Goal: Information Seeking & Learning: Learn about a topic

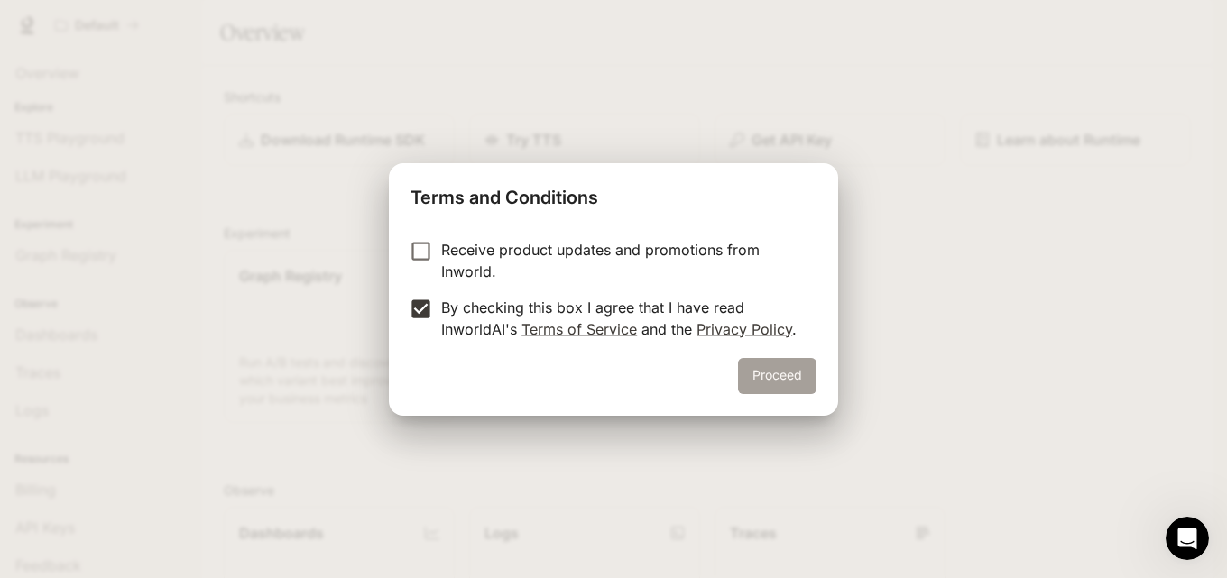
click at [746, 380] on button "Proceed" at bounding box center [777, 376] width 79 height 36
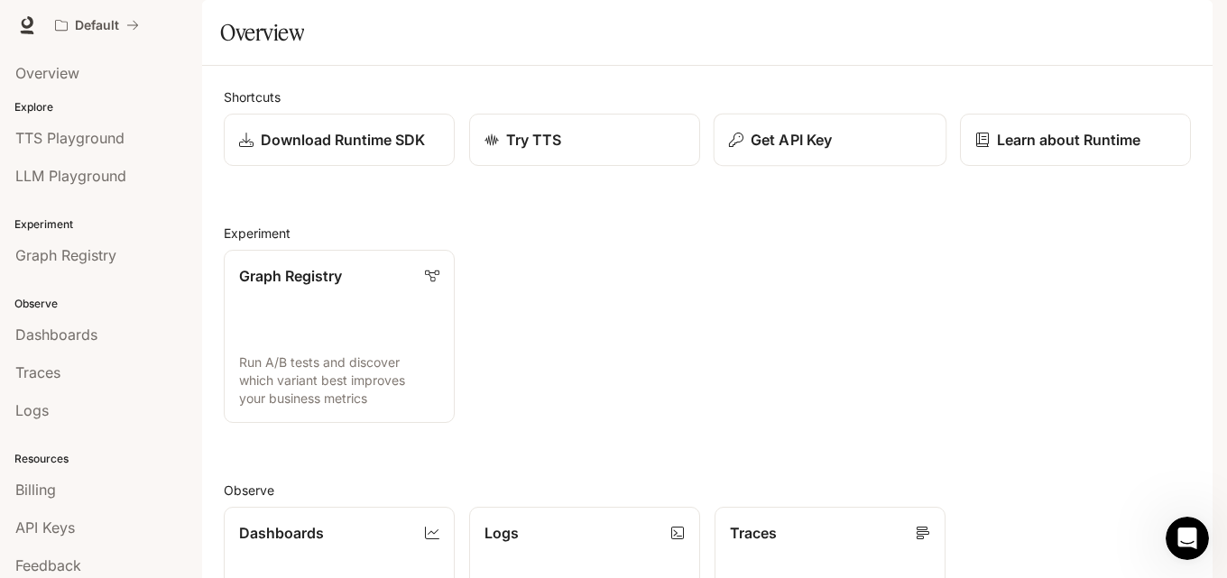
click at [729, 147] on icon "button" at bounding box center [736, 140] width 14 height 14
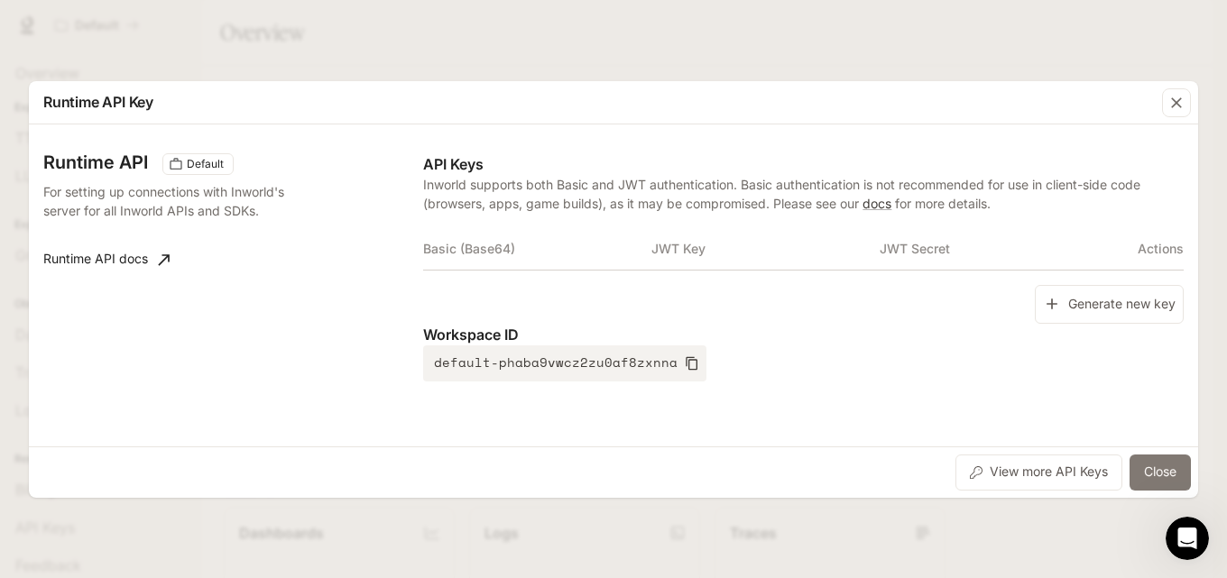
click at [1167, 472] on button "Close" at bounding box center [1160, 473] width 61 height 36
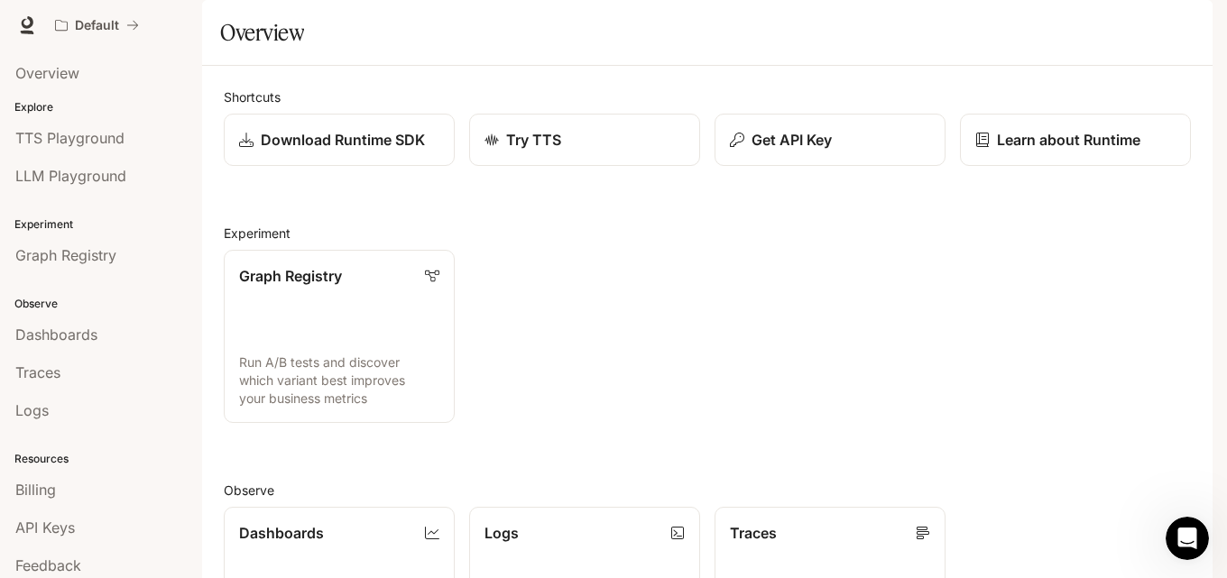
click at [1135, 26] on span "Documentation" at bounding box center [1103, 25] width 89 height 23
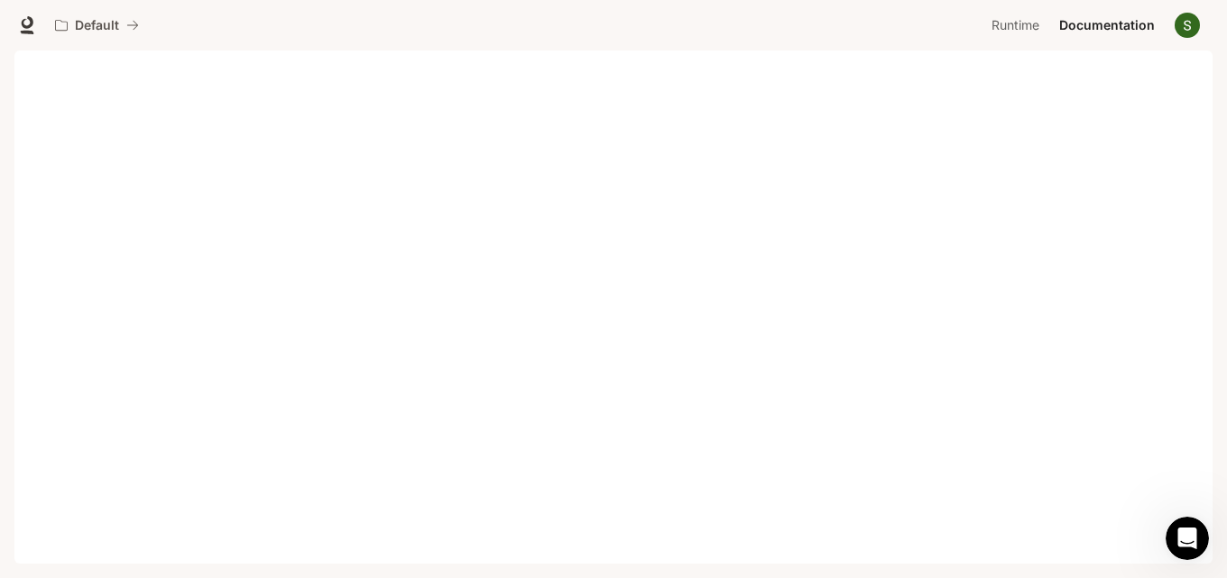
click at [1219, 576] on div "Skip to main content Portal Overview Explore TTS Playground LLM Playground Expe…" at bounding box center [613, 289] width 1227 height 578
click at [1224, 567] on div "Skip to main content Portal Overview Explore TTS Playground LLM Playground Expe…" at bounding box center [613, 289] width 1227 height 578
click at [1218, 564] on div "Skip to main content Portal Overview Explore TTS Playground LLM Playground Expe…" at bounding box center [613, 289] width 1227 height 578
click at [1220, 559] on div "Skip to main content Portal Overview Explore TTS Playground LLM Playground Expe…" at bounding box center [613, 289] width 1227 height 578
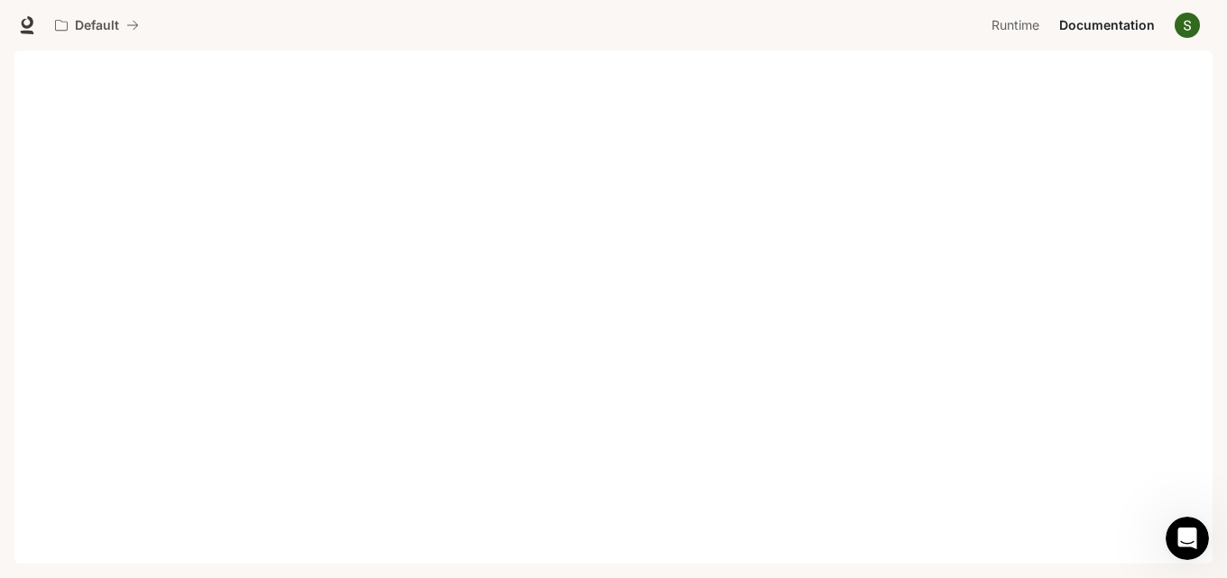
click at [1220, 559] on div "Skip to main content Portal Overview Explore TTS Playground LLM Playground Expe…" at bounding box center [613, 289] width 1227 height 578
click at [1215, 562] on div "Skip to main content Portal Overview Explore TTS Playground LLM Playground Expe…" at bounding box center [613, 289] width 1227 height 578
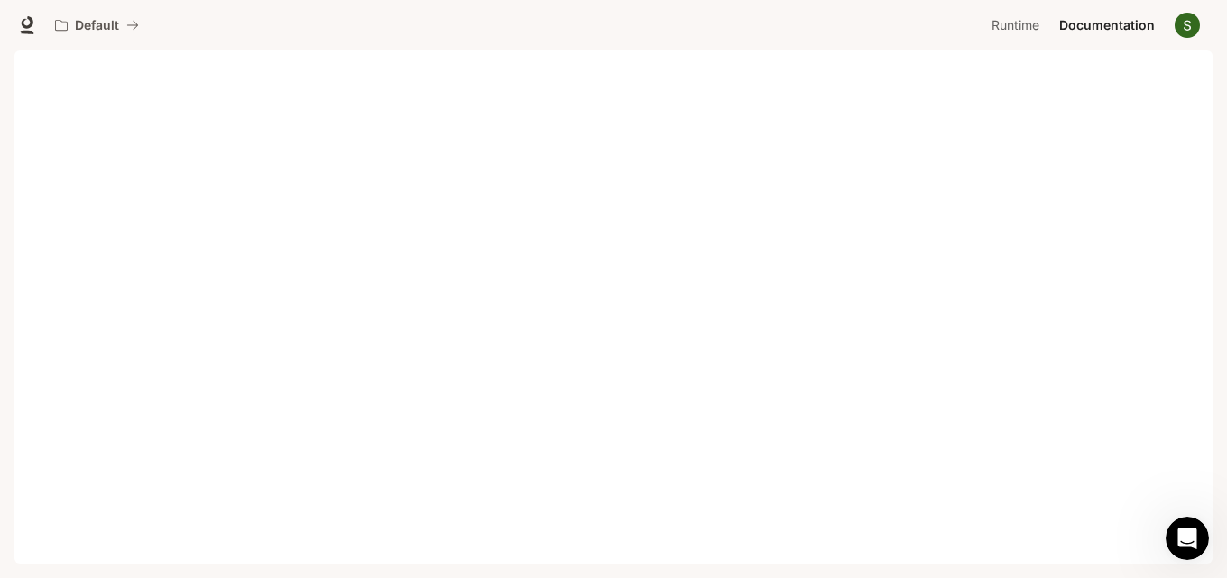
click at [1215, 562] on div "Skip to main content Portal Overview Explore TTS Playground LLM Playground Expe…" at bounding box center [613, 289] width 1227 height 578
click at [1219, 567] on div "Skip to main content Portal Overview Explore TTS Playground LLM Playground Expe…" at bounding box center [613, 289] width 1227 height 578
click at [1218, 561] on div "Skip to main content Portal Overview Explore TTS Playground LLM Playground Expe…" at bounding box center [613, 289] width 1227 height 578
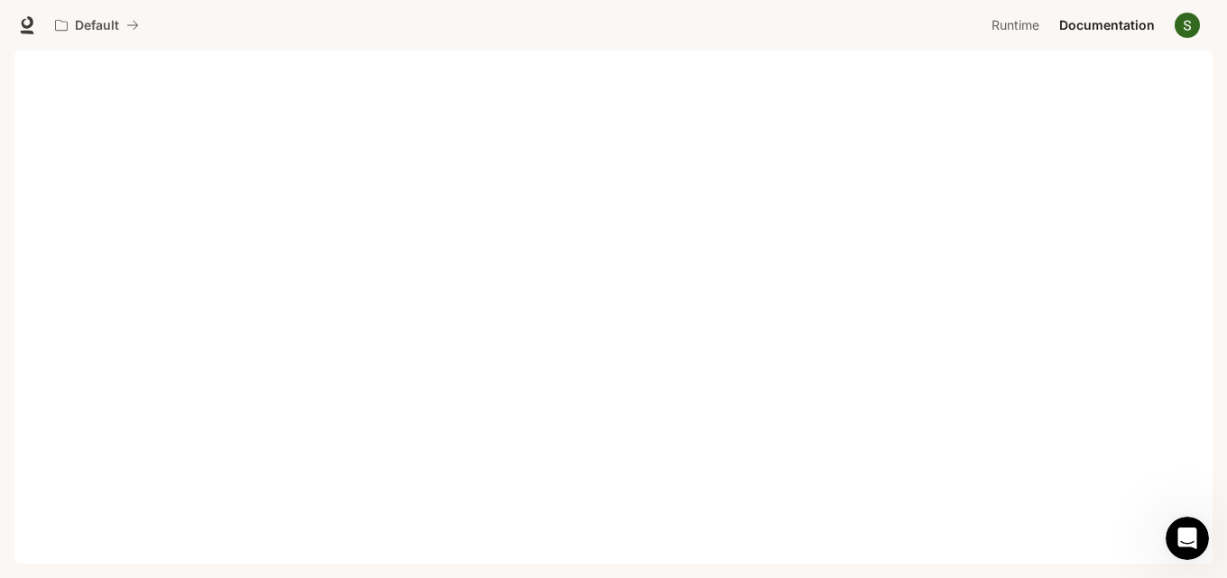
click at [1218, 561] on div "Skip to main content Portal Overview Explore TTS Playground LLM Playground Expe…" at bounding box center [613, 289] width 1227 height 578
click at [1220, 559] on div "Skip to main content Portal Overview Explore TTS Playground LLM Playground Expe…" at bounding box center [613, 289] width 1227 height 578
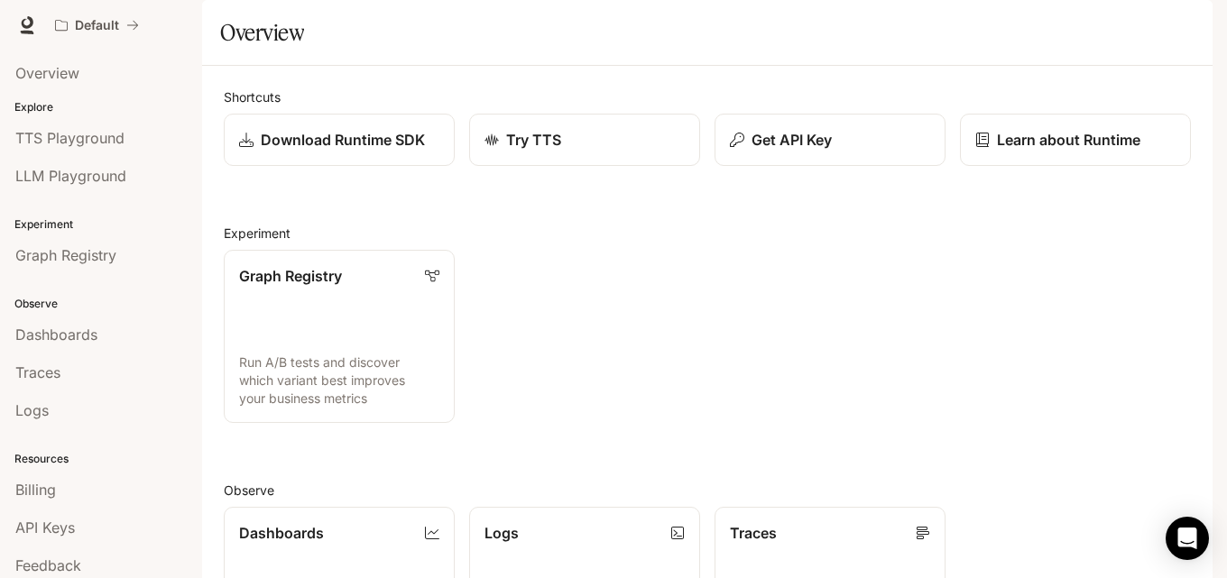
click at [645, 423] on div "Graph Registry Run A/B tests and discover which variant best improves your busi…" at bounding box center [700, 330] width 982 height 188
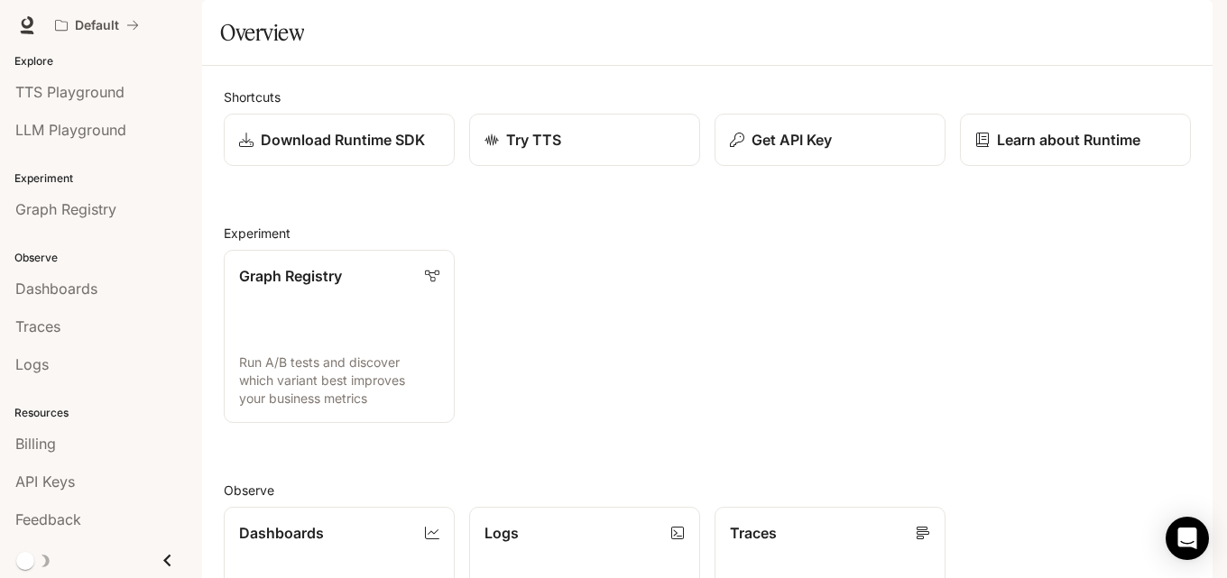
scroll to position [47, 0]
click at [16, 481] on span "API Keys" at bounding box center [45, 481] width 60 height 22
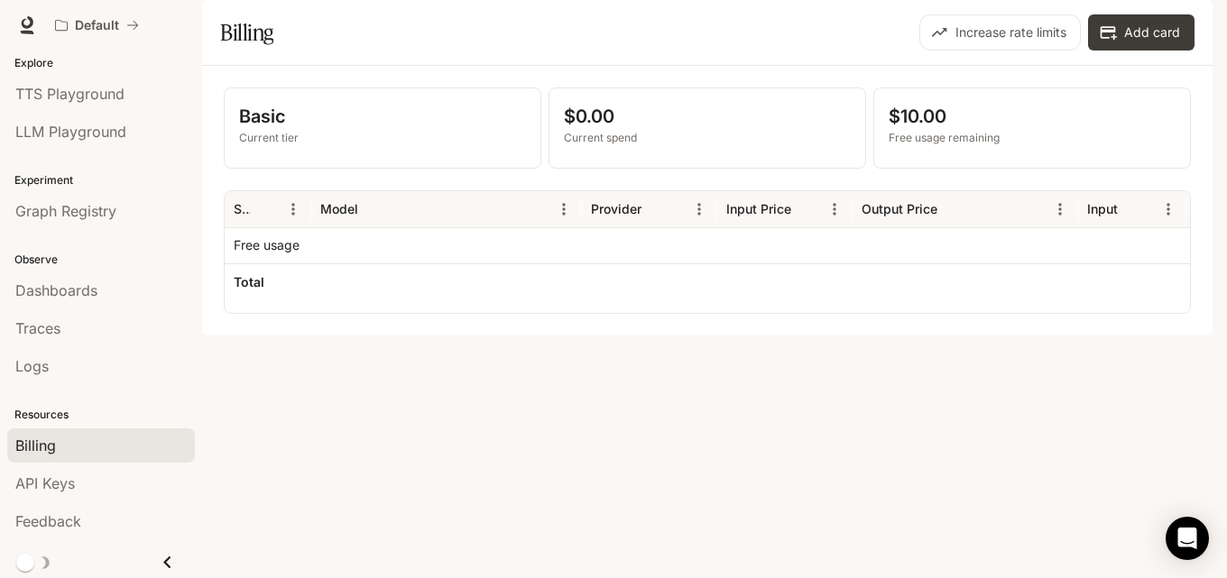
scroll to position [47, 0]
click at [30, 219] on link "Graph Registry" at bounding box center [101, 208] width 188 height 34
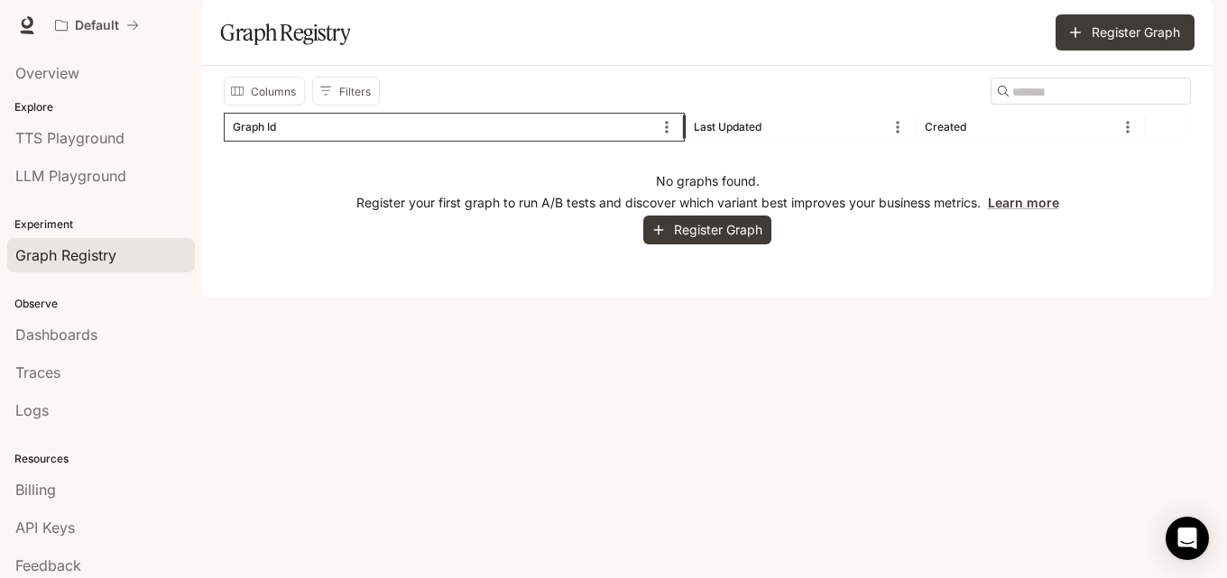
click at [234, 134] on div "Graph Id" at bounding box center [254, 127] width 43 height 14
click at [928, 134] on div "Created" at bounding box center [946, 127] width 42 height 14
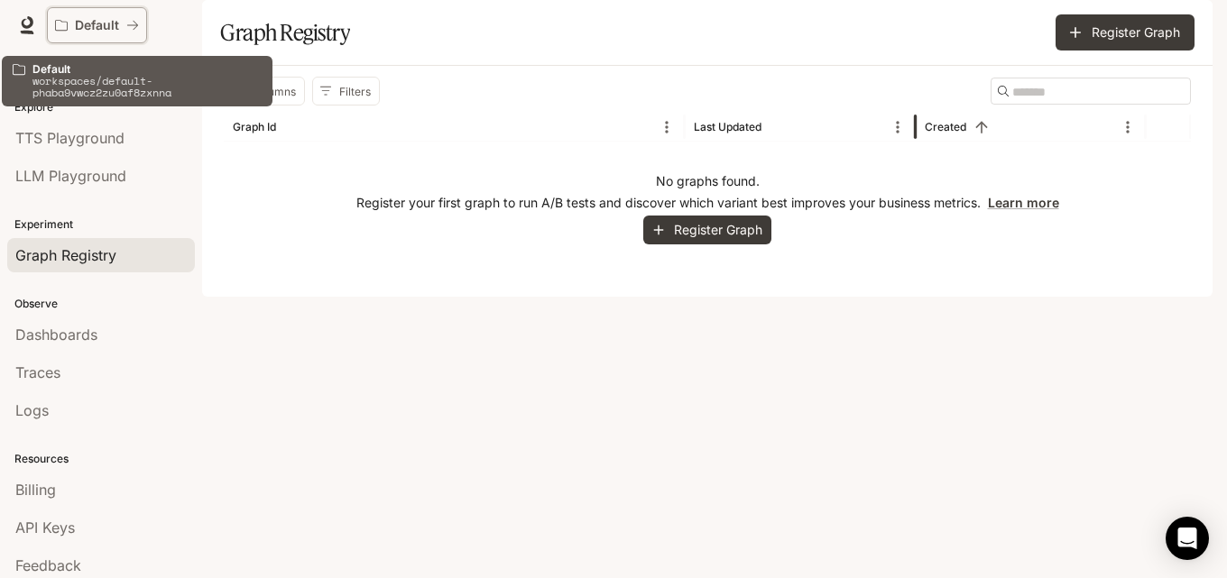
click at [108, 25] on p "Default" at bounding box center [97, 25] width 44 height 15
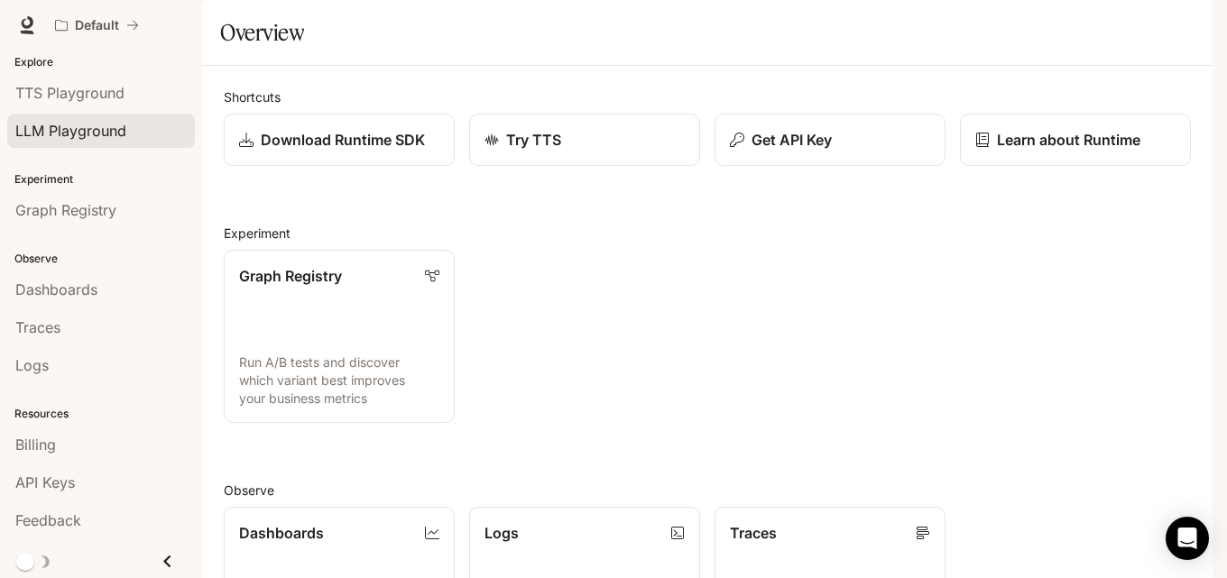
scroll to position [47, 0]
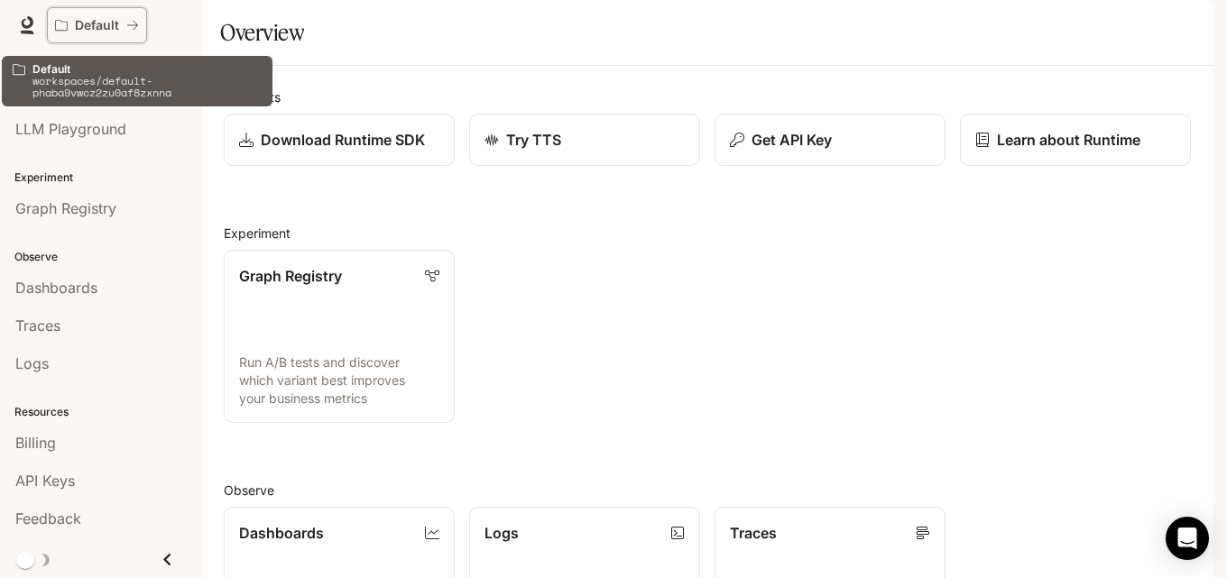
click at [79, 23] on p "Default" at bounding box center [97, 25] width 44 height 15
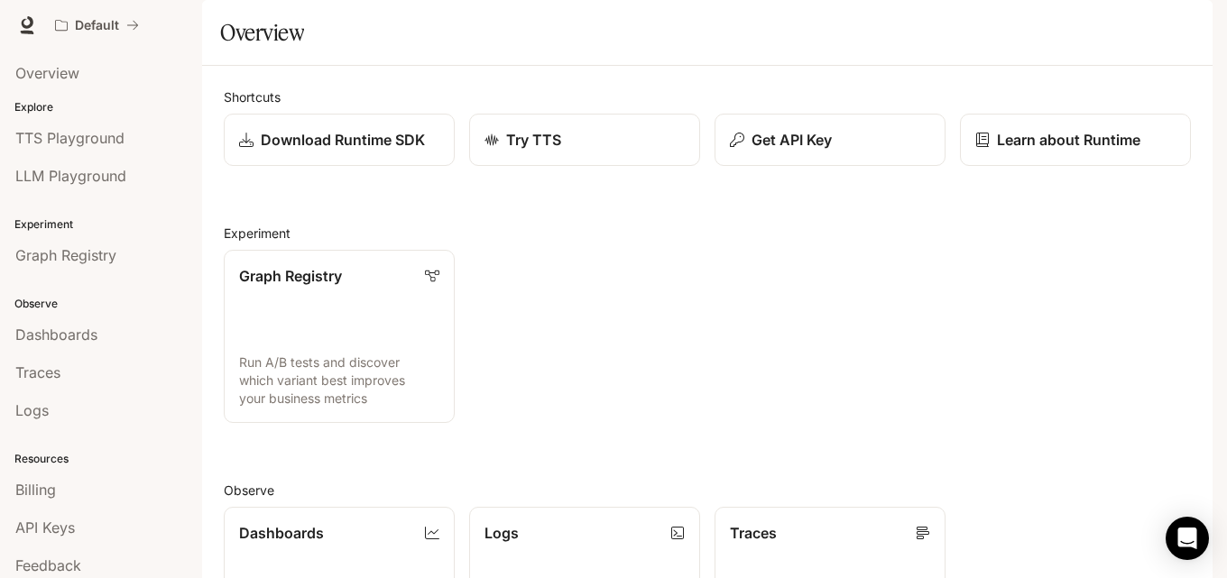
click at [1104, 28] on span "Documentation" at bounding box center [1103, 25] width 89 height 23
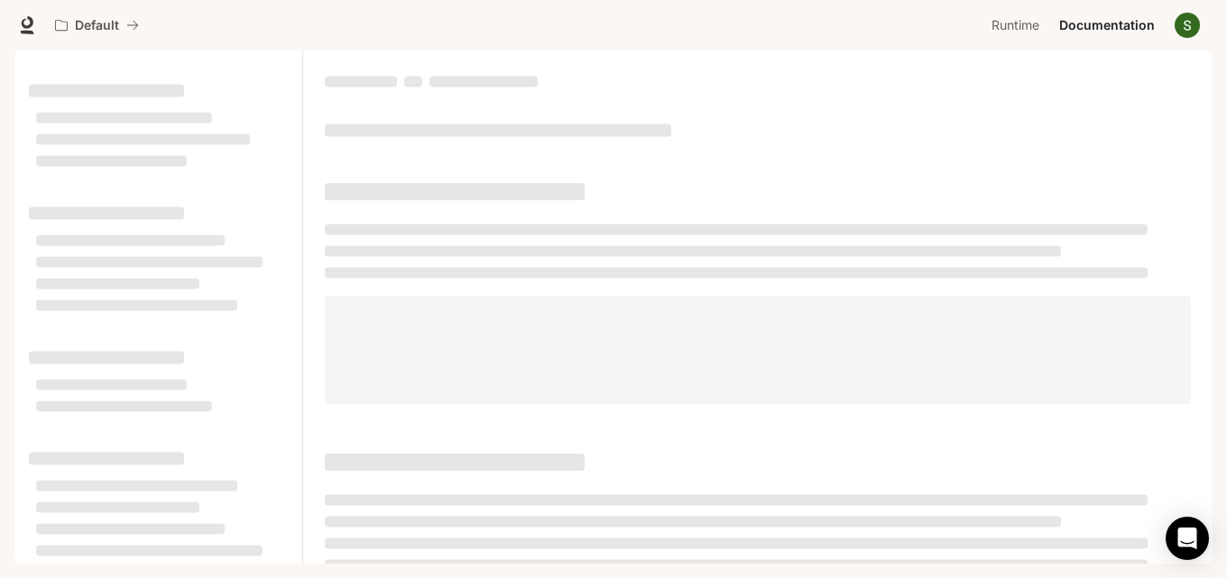
click at [1197, 21] on img "button" at bounding box center [1187, 25] width 25 height 25
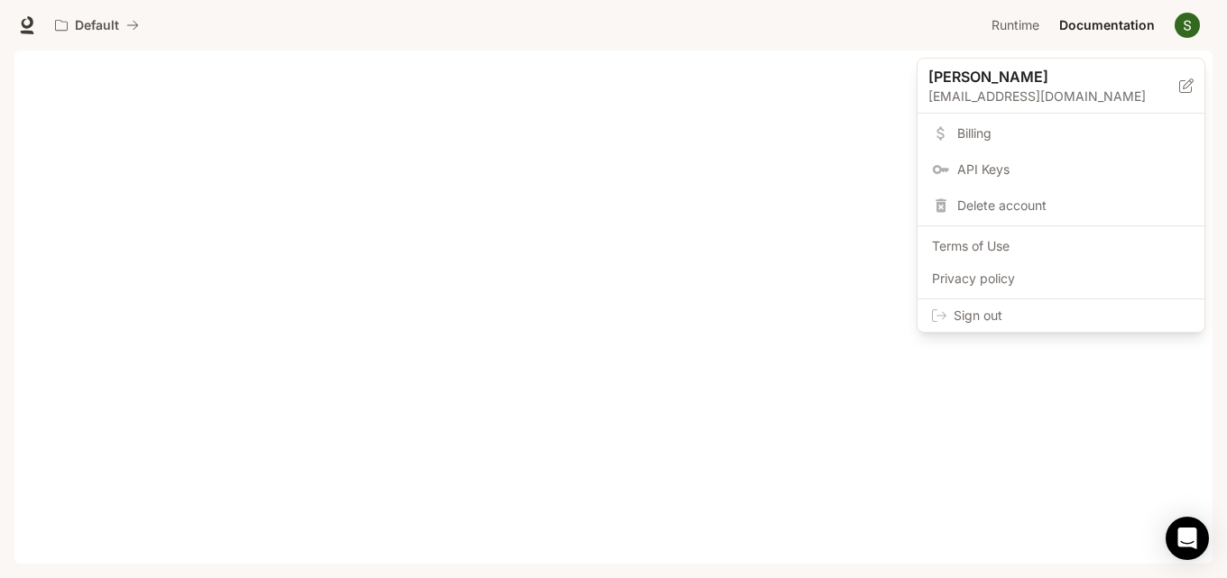
click at [830, 199] on div at bounding box center [613, 289] width 1227 height 578
